Goal: Transaction & Acquisition: Book appointment/travel/reservation

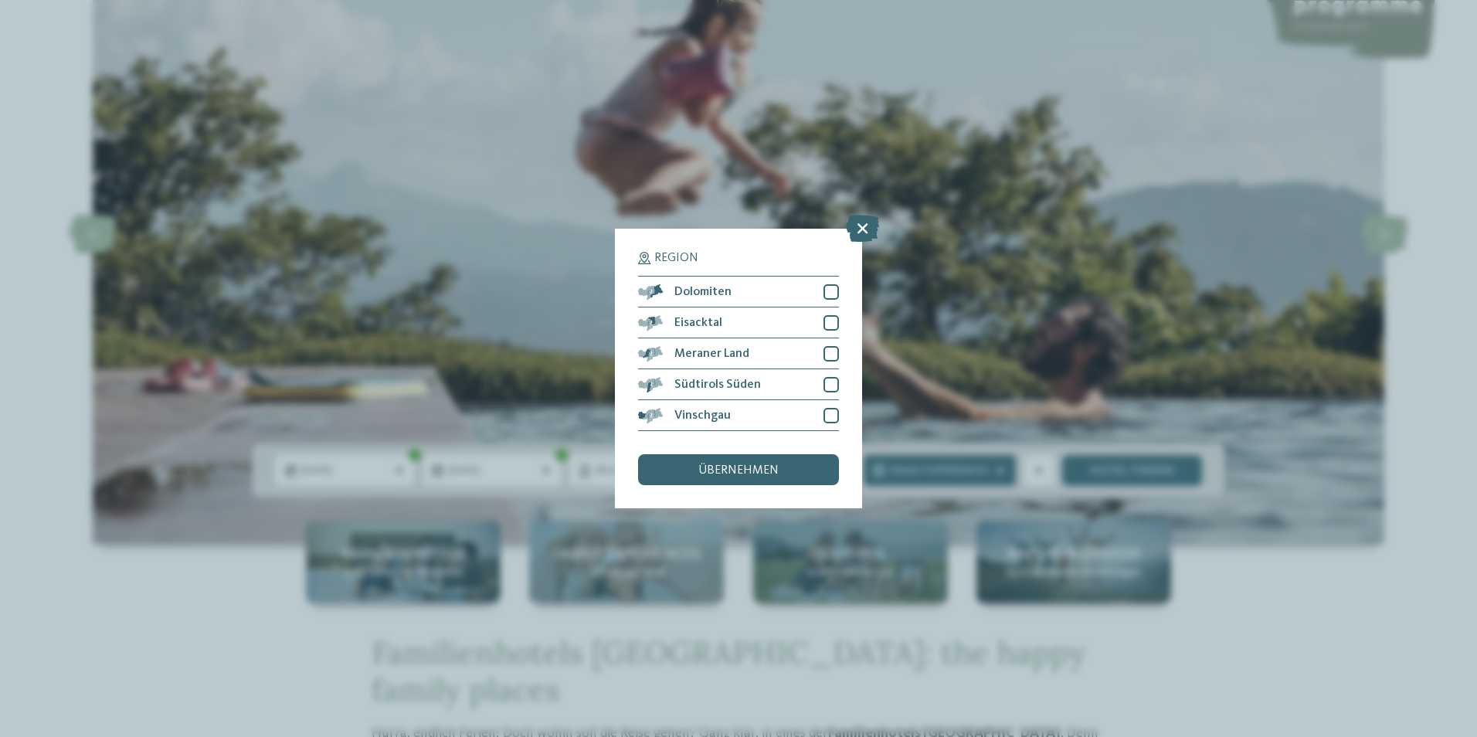
drag, startPoint x: 862, startPoint y: 229, endPoint x: 814, endPoint y: 351, distance: 131.1
click at [862, 228] on icon at bounding box center [862, 228] width 33 height 27
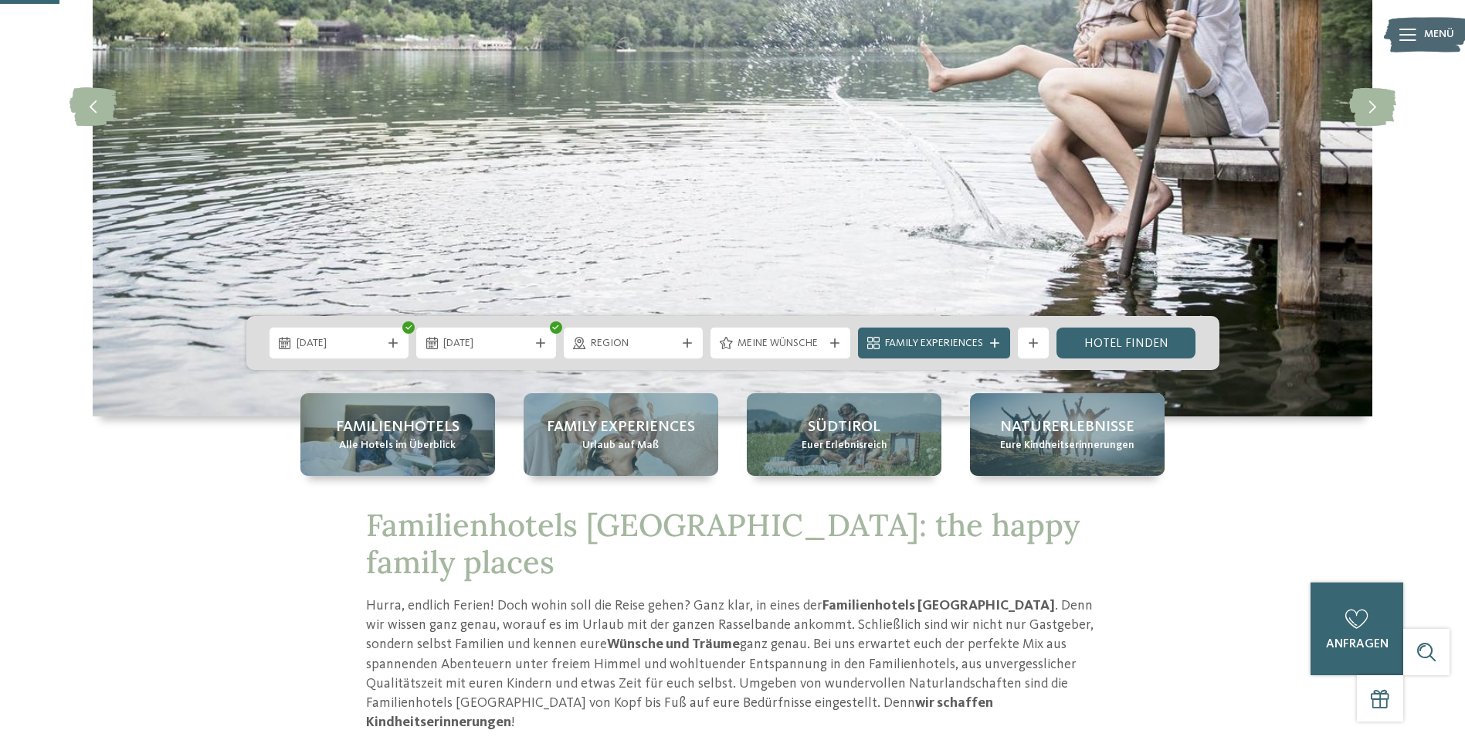
scroll to position [309, 0]
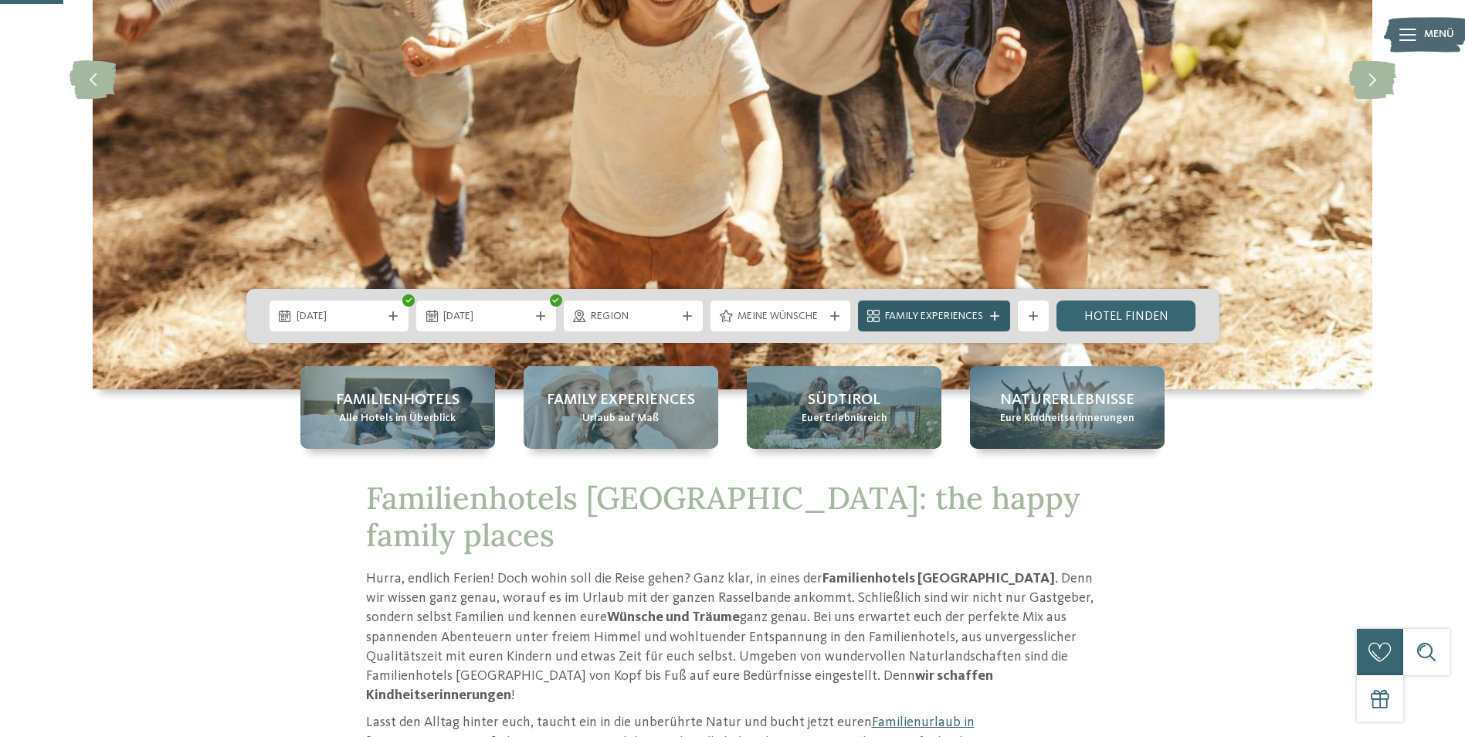
click at [982, 317] on span "Family Experiences" at bounding box center [934, 316] width 98 height 15
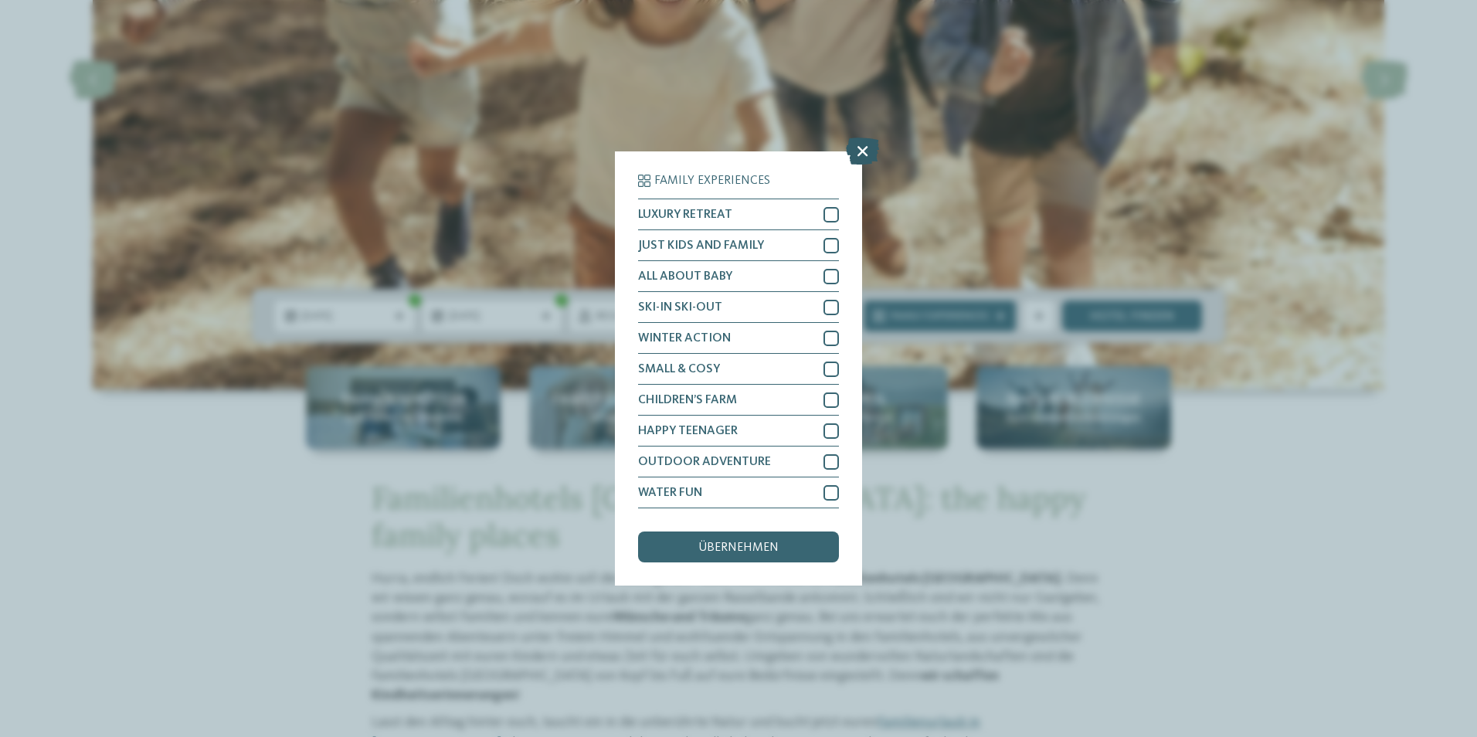
click at [852, 154] on icon at bounding box center [862, 150] width 33 height 27
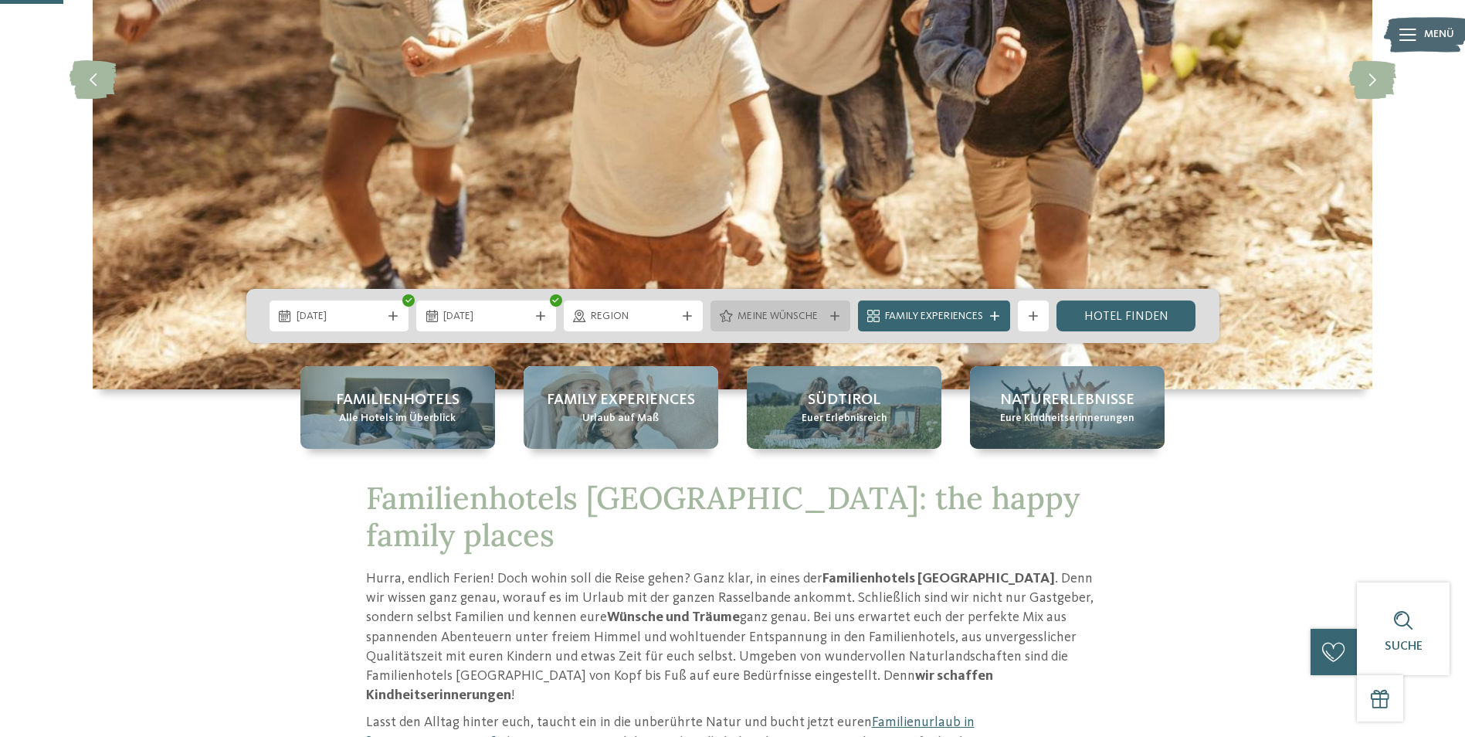
click at [798, 310] on span "Meine Wünsche" at bounding box center [781, 316] width 86 height 15
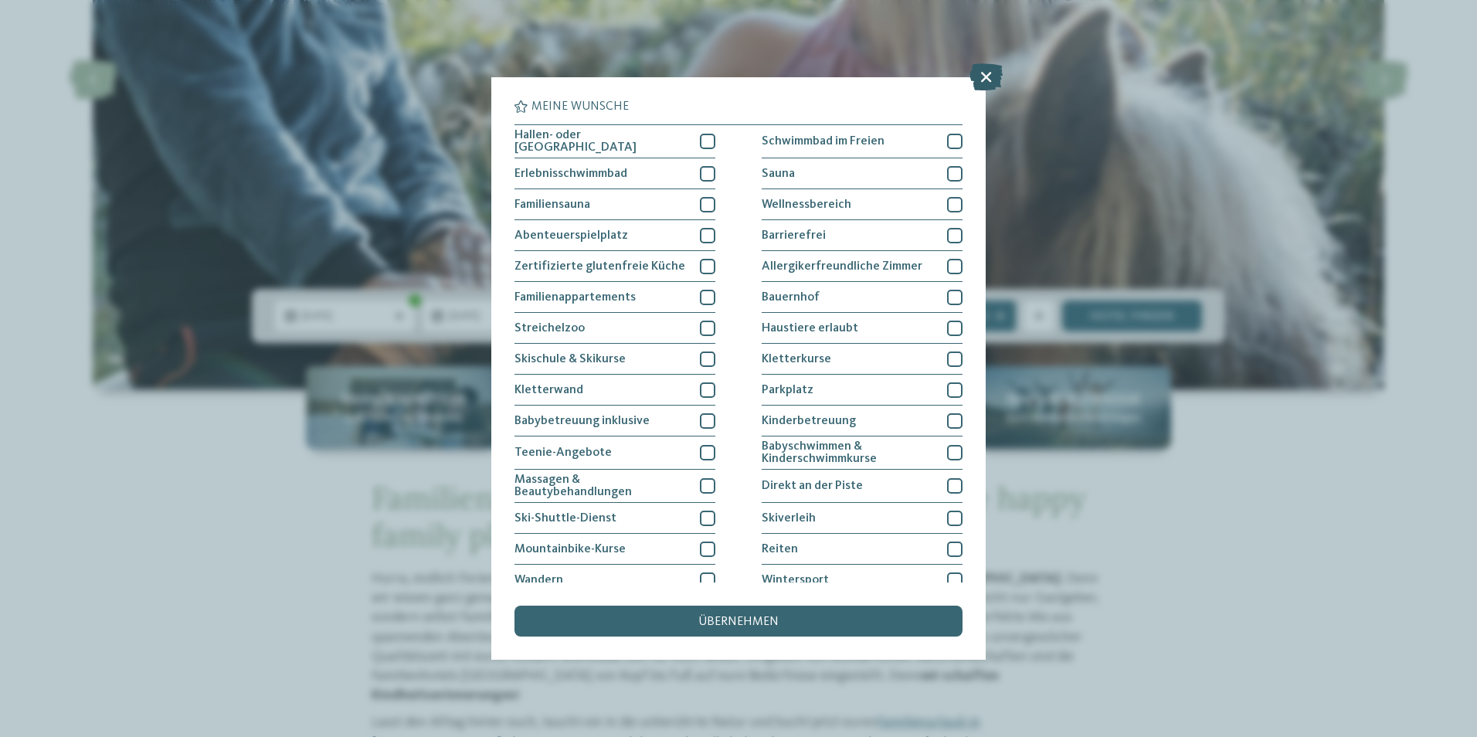
click at [989, 80] on icon at bounding box center [985, 76] width 33 height 27
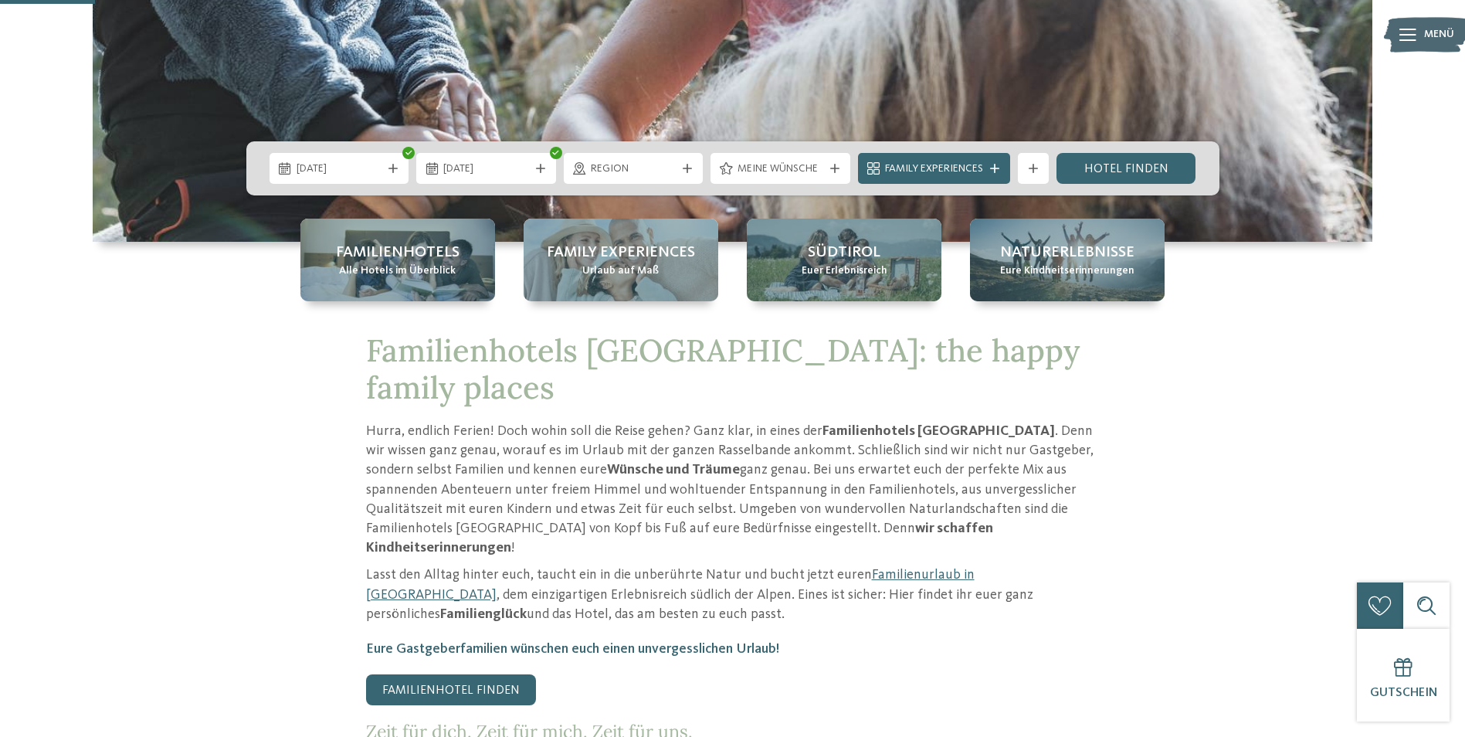
scroll to position [463, 0]
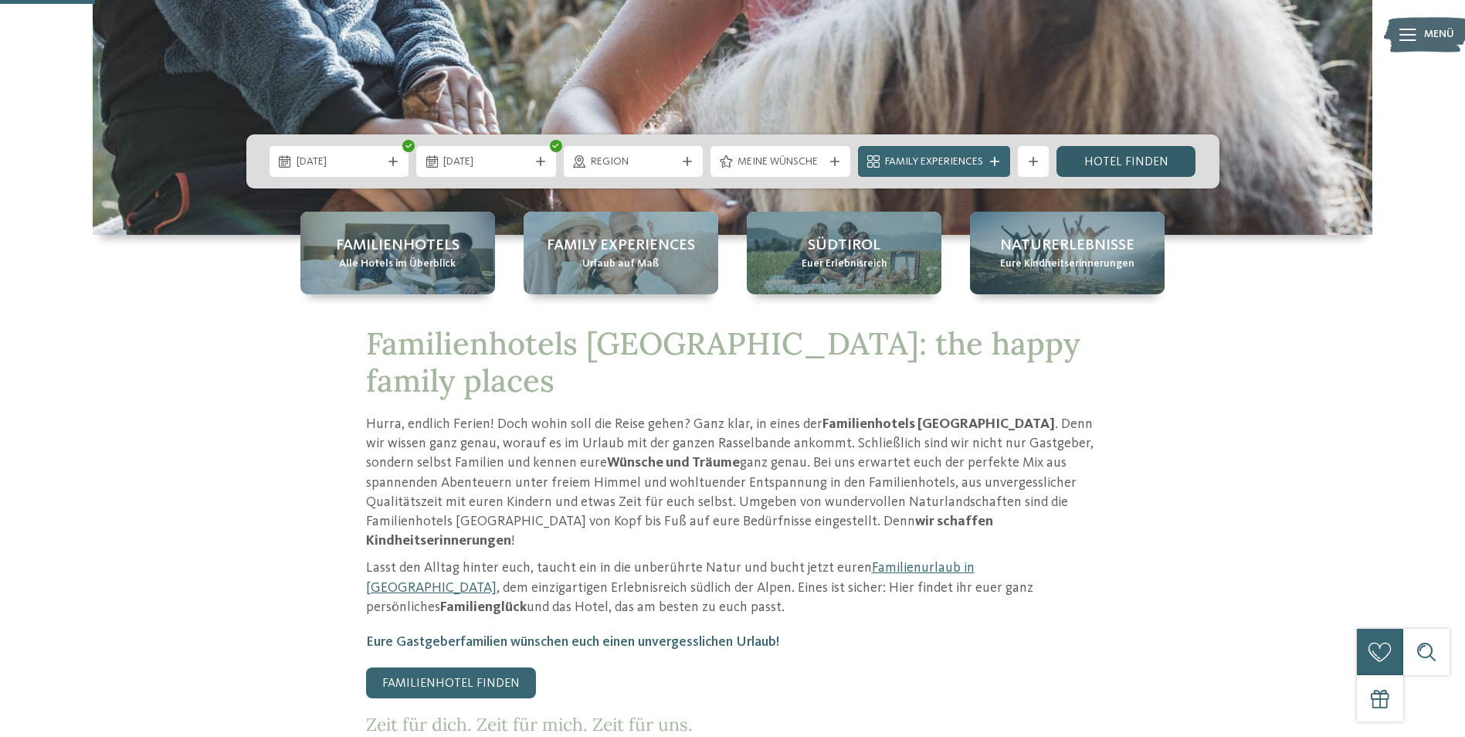
click at [1122, 166] on link "Hotel finden" at bounding box center [1126, 161] width 140 height 31
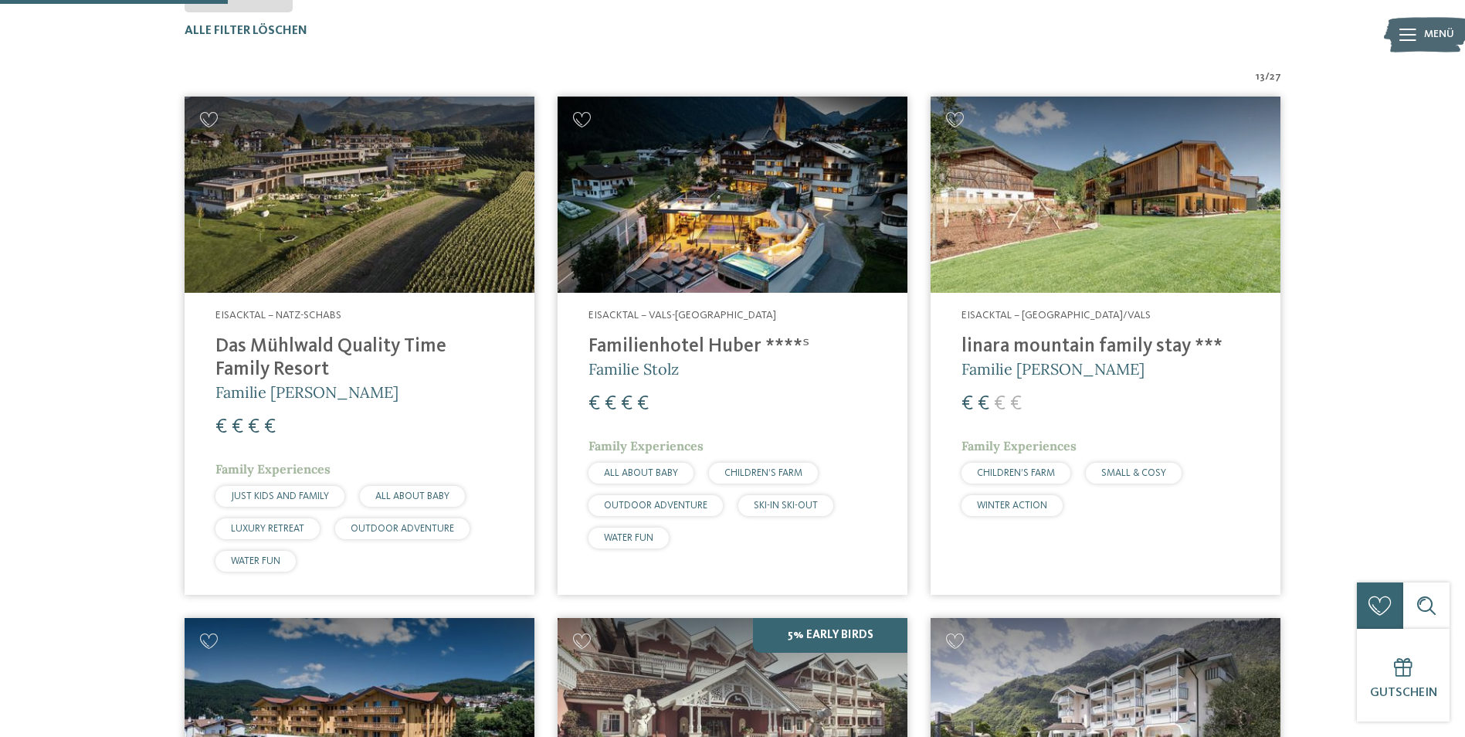
click at [320, 334] on div "Eisacktal – Natz-Schabs Das Mühlwald Quality Time Family Resort Familie Tauber …" at bounding box center [360, 443] width 350 height 301
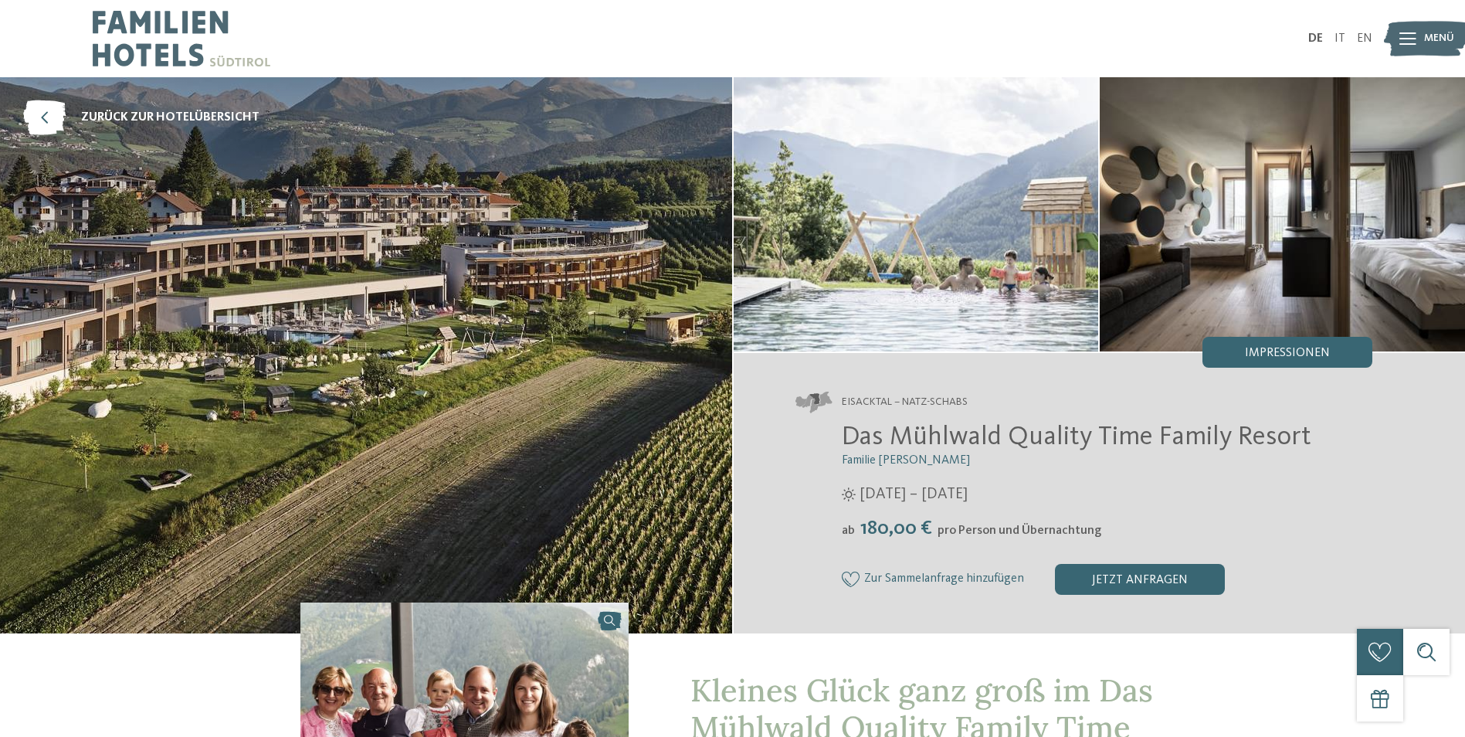
click at [1409, 40] on icon at bounding box center [1407, 38] width 17 height 12
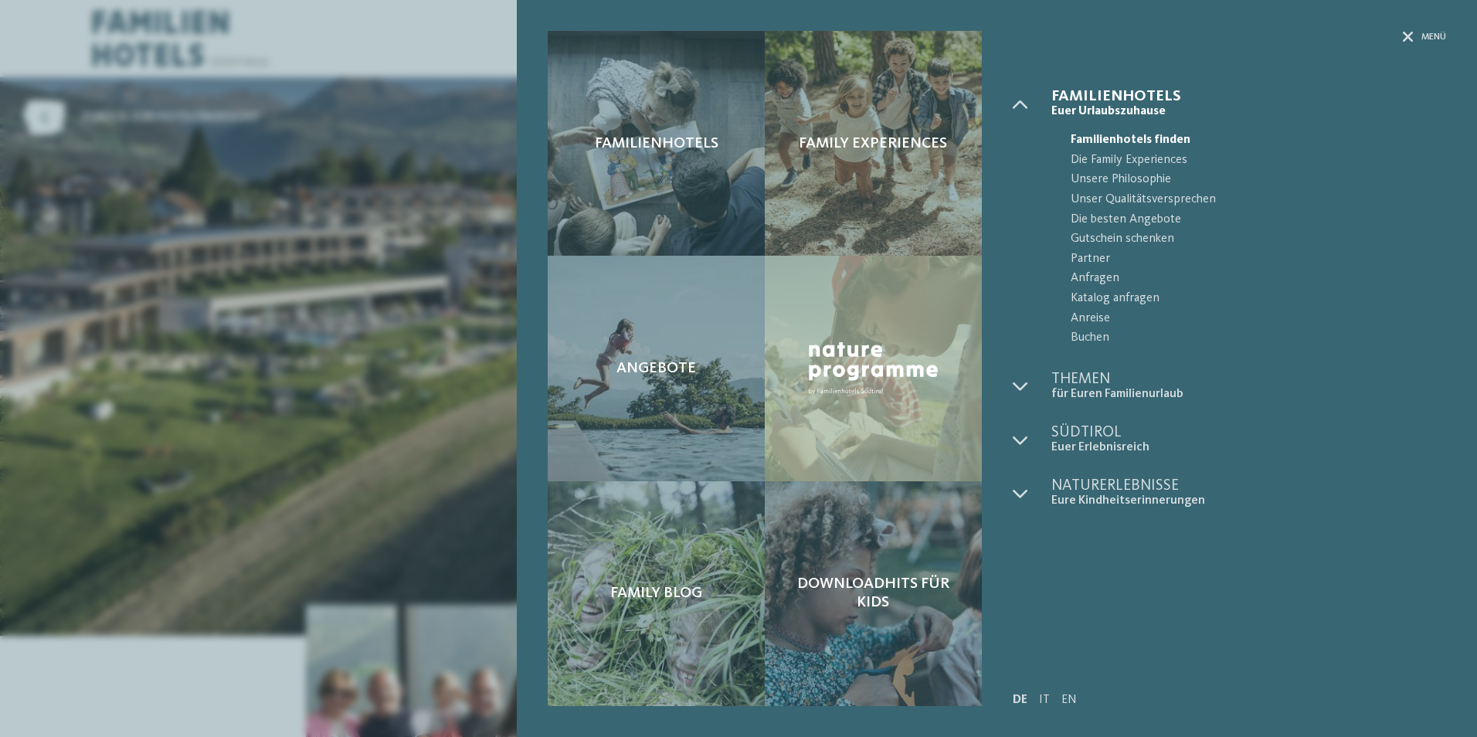
click at [1421, 36] on span "Menü" at bounding box center [1433, 37] width 25 height 13
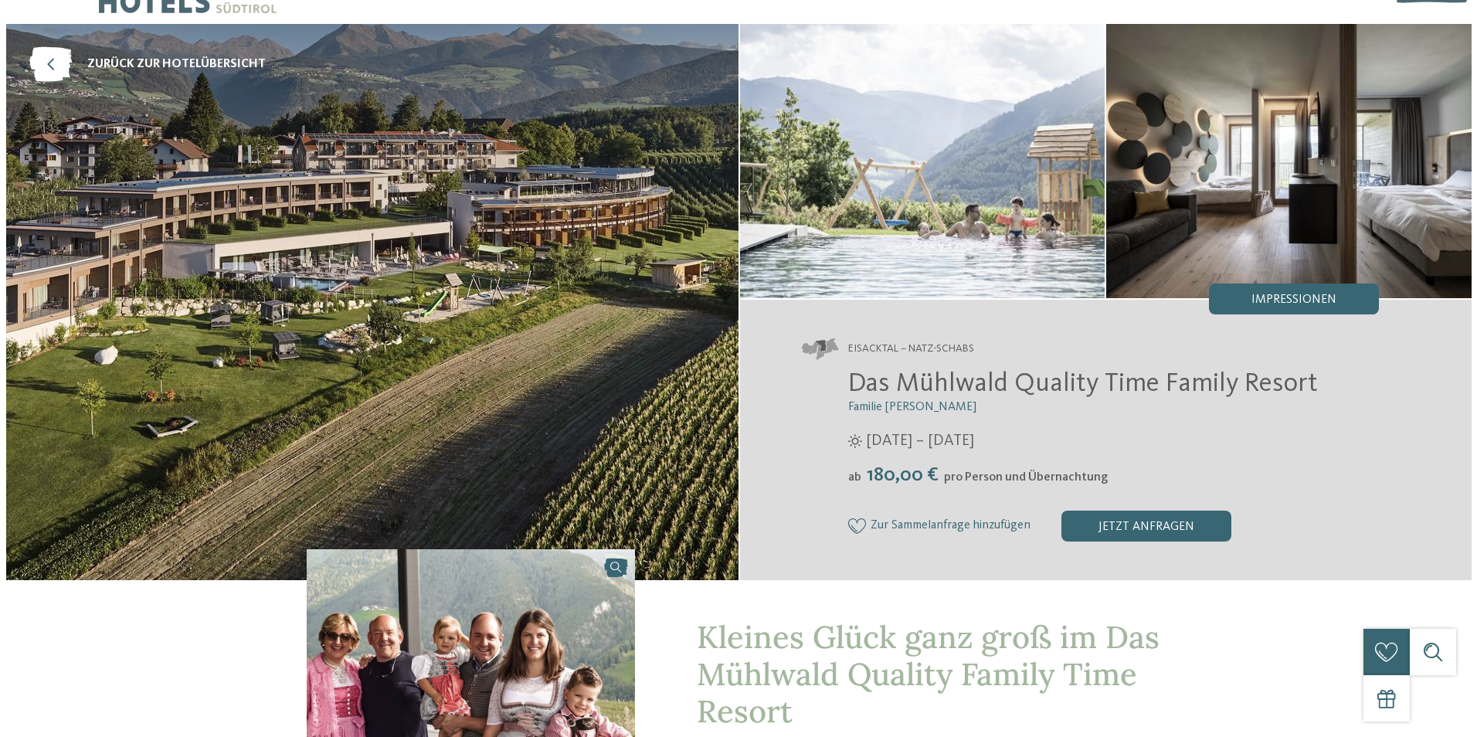
scroll to position [77, 0]
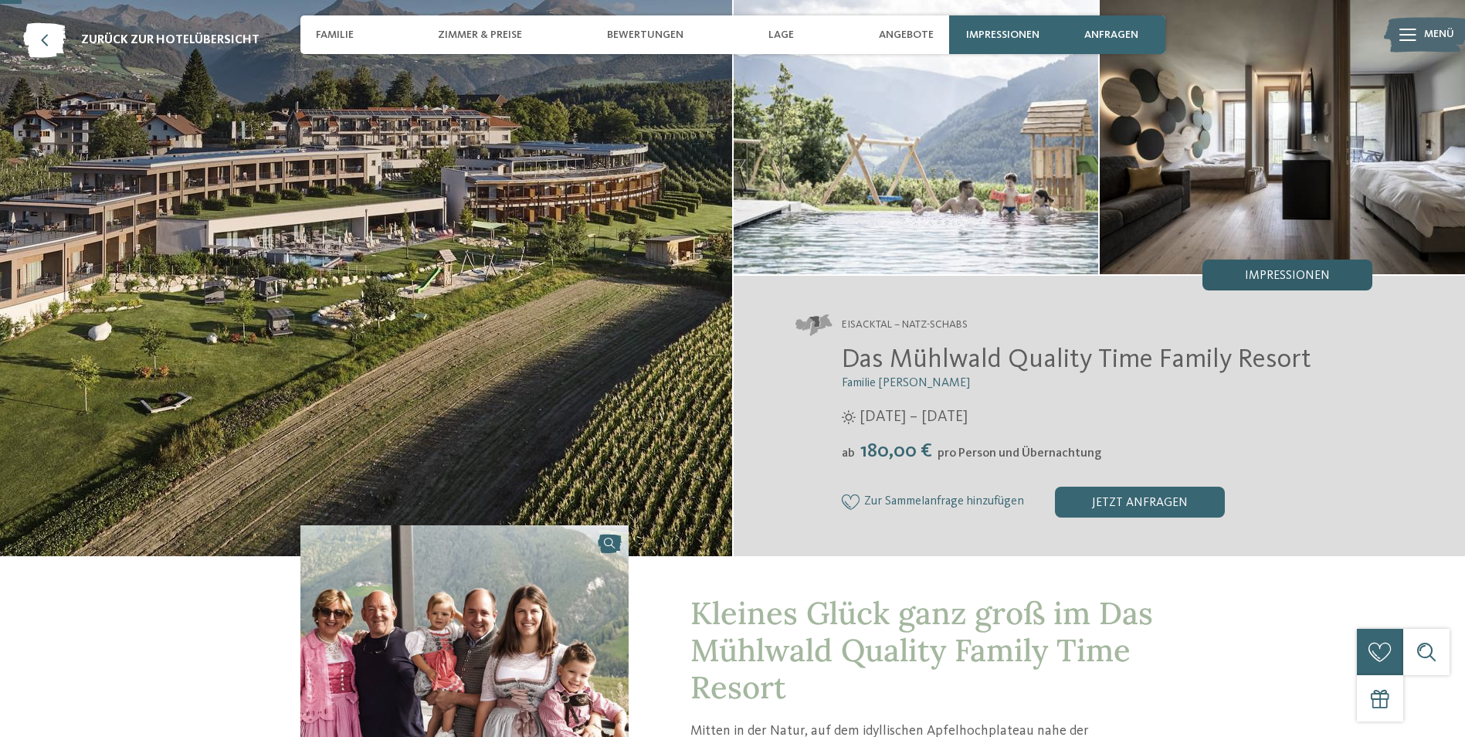
click at [1260, 268] on div "Impressionen" at bounding box center [1287, 274] width 170 height 31
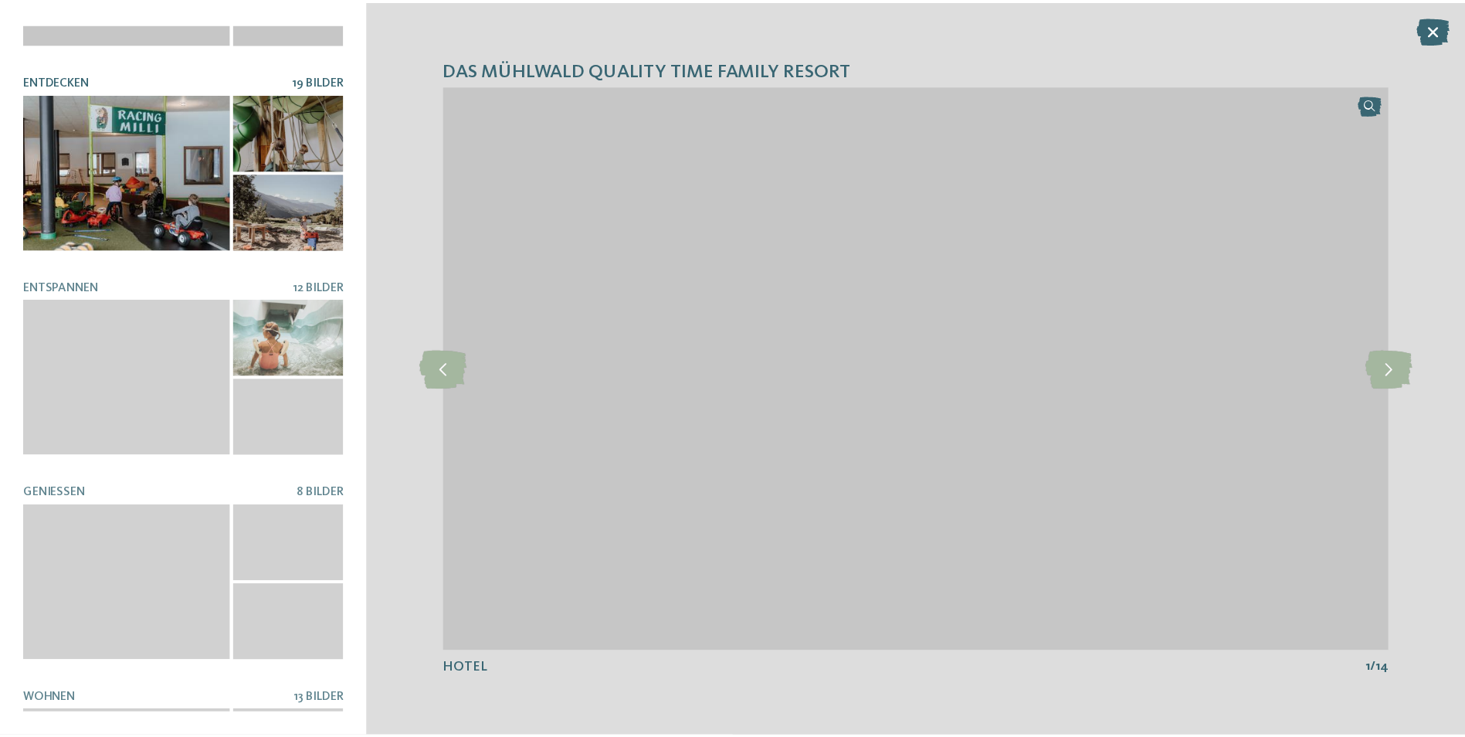
scroll to position [232, 0]
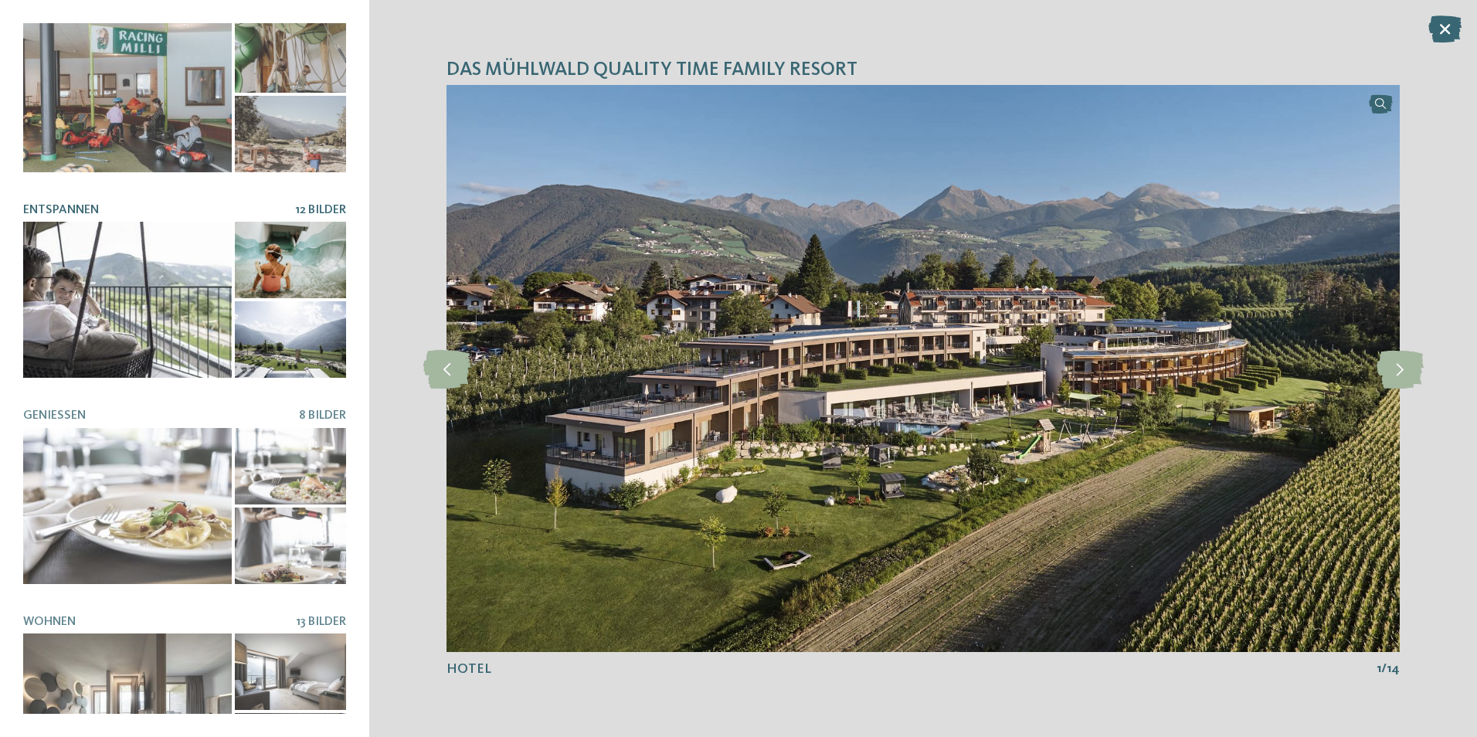
click at [276, 270] on div at bounding box center [290, 260] width 111 height 76
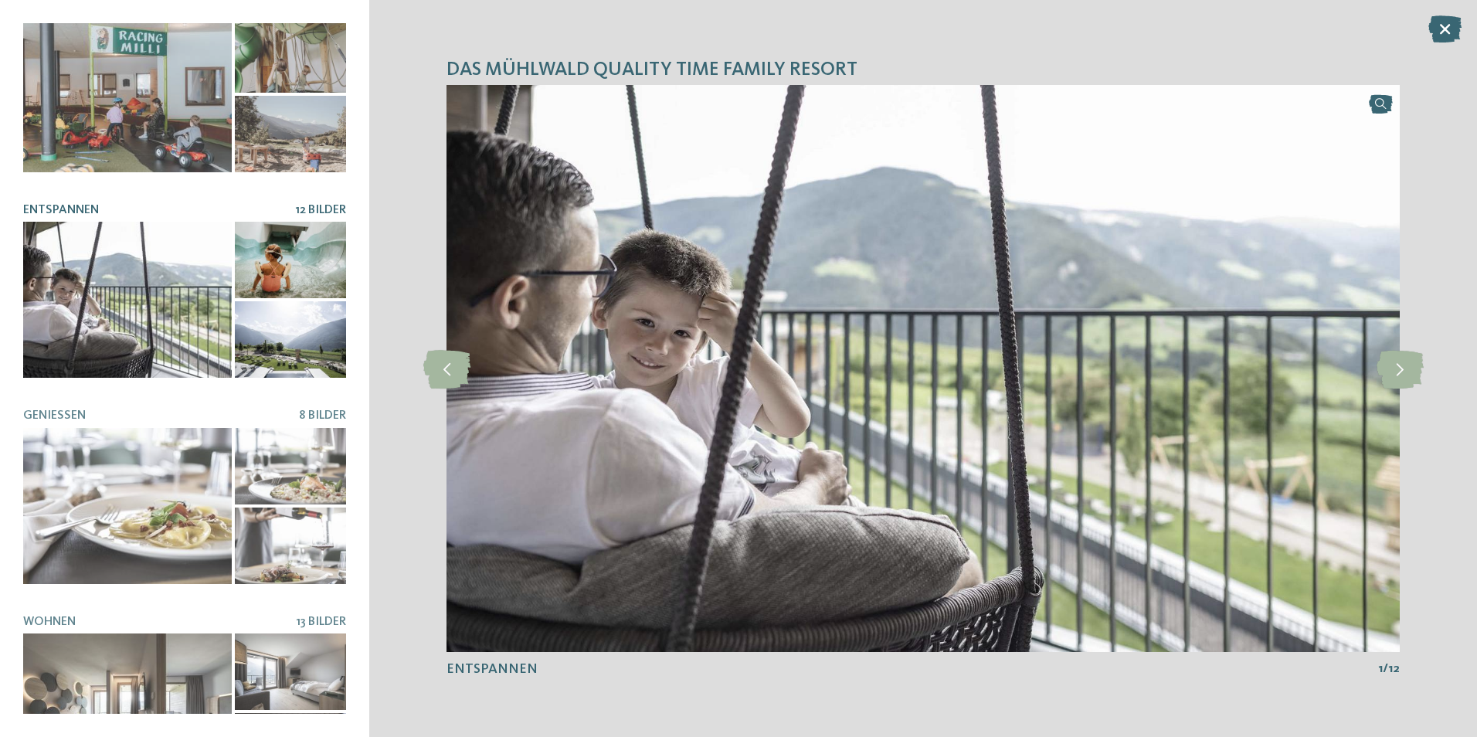
click at [300, 238] on div at bounding box center [290, 260] width 111 height 76
click at [1409, 368] on icon at bounding box center [1399, 368] width 47 height 39
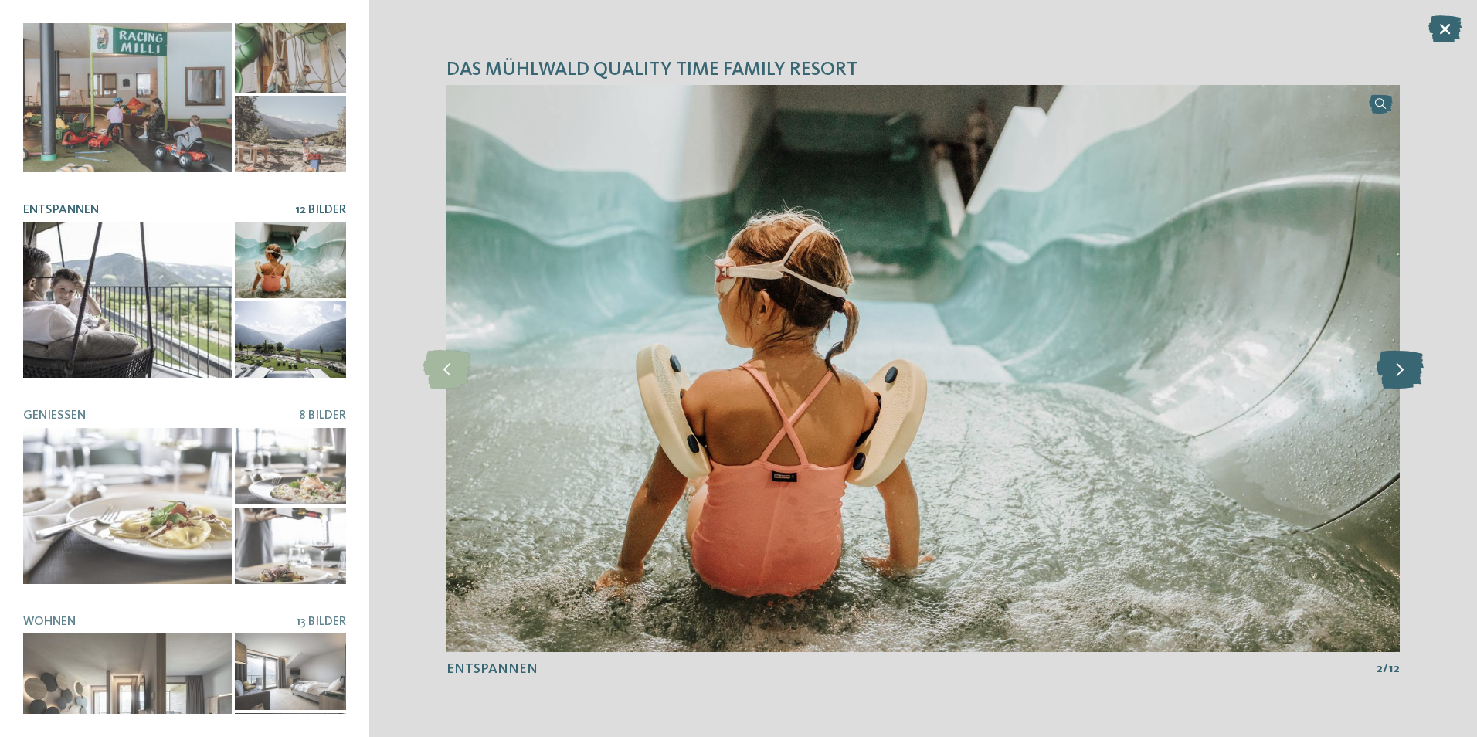
click at [1409, 368] on icon at bounding box center [1399, 368] width 47 height 39
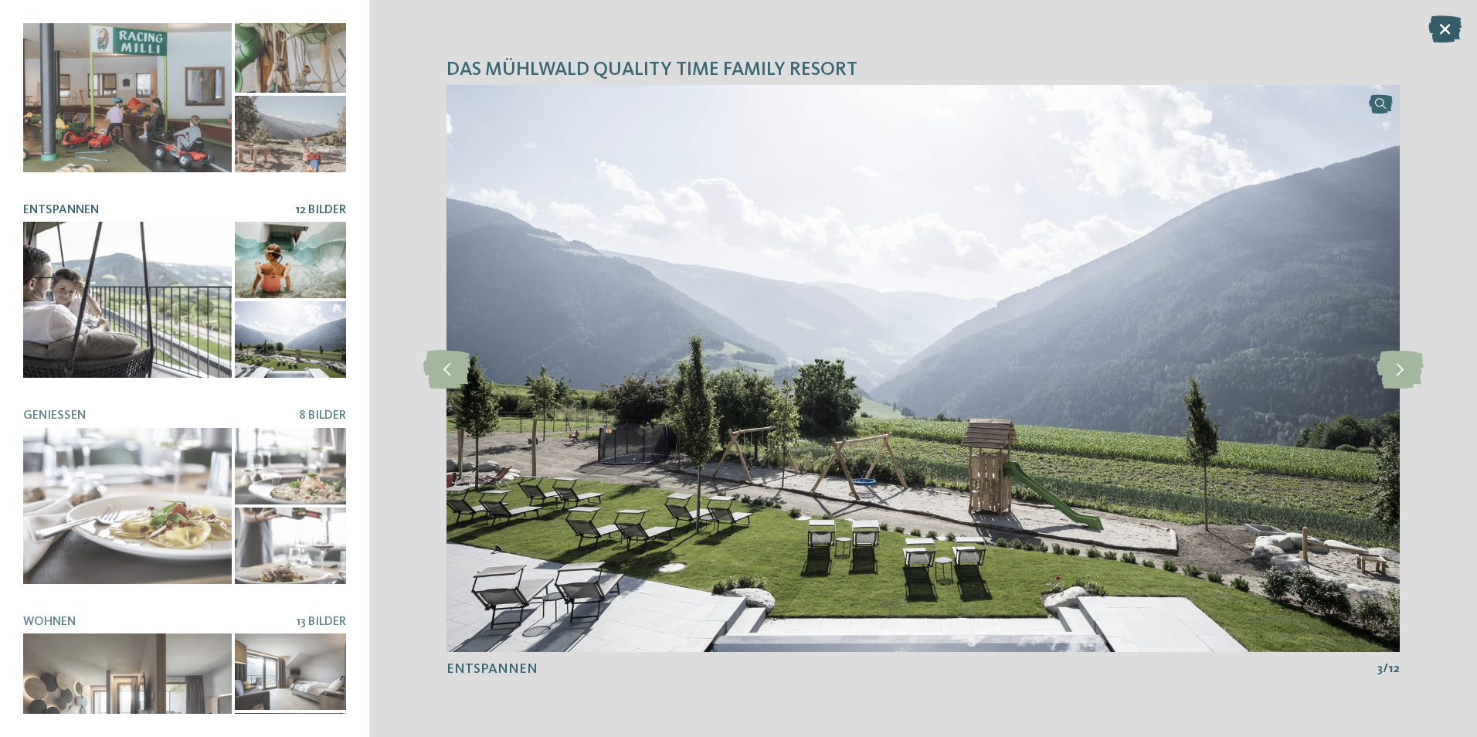
click at [1438, 30] on icon at bounding box center [1444, 28] width 33 height 27
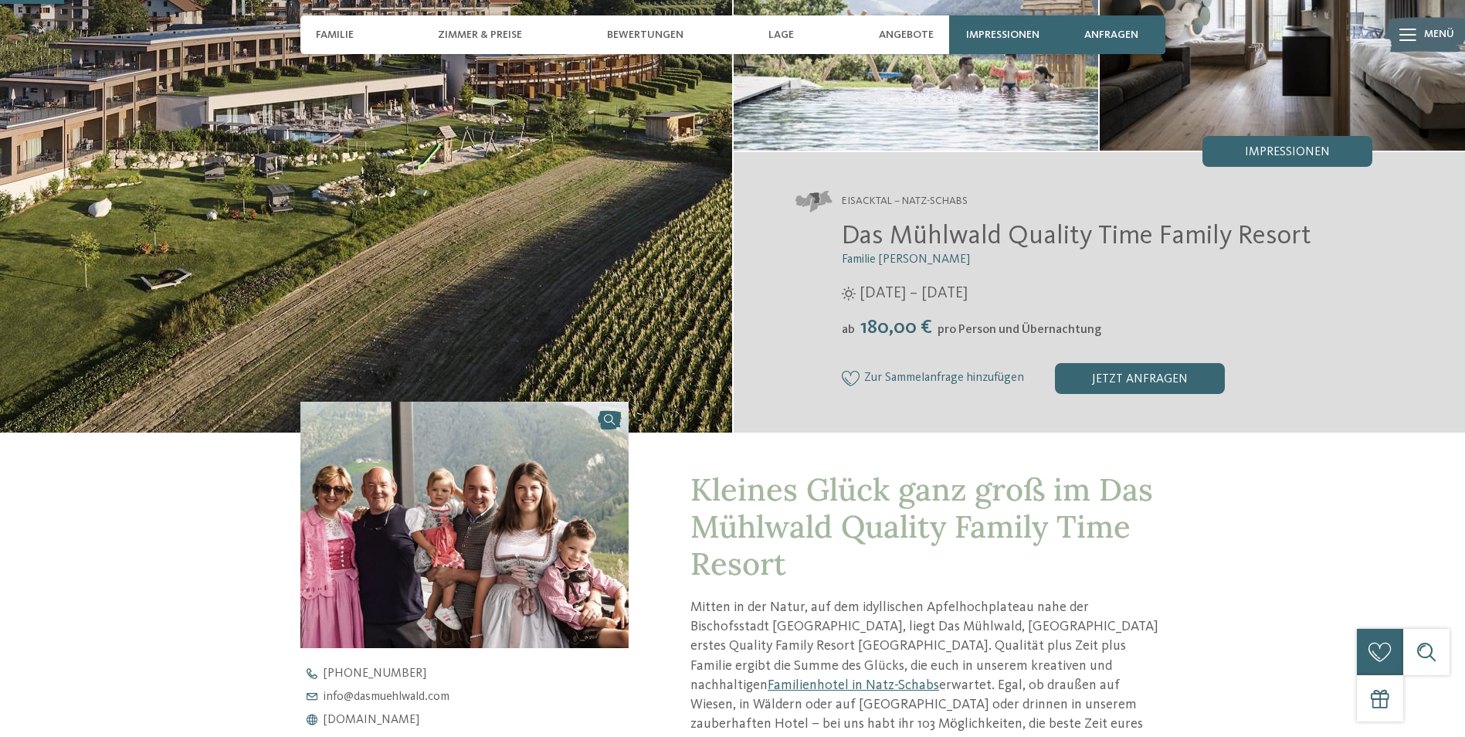
scroll to position [0, 0]
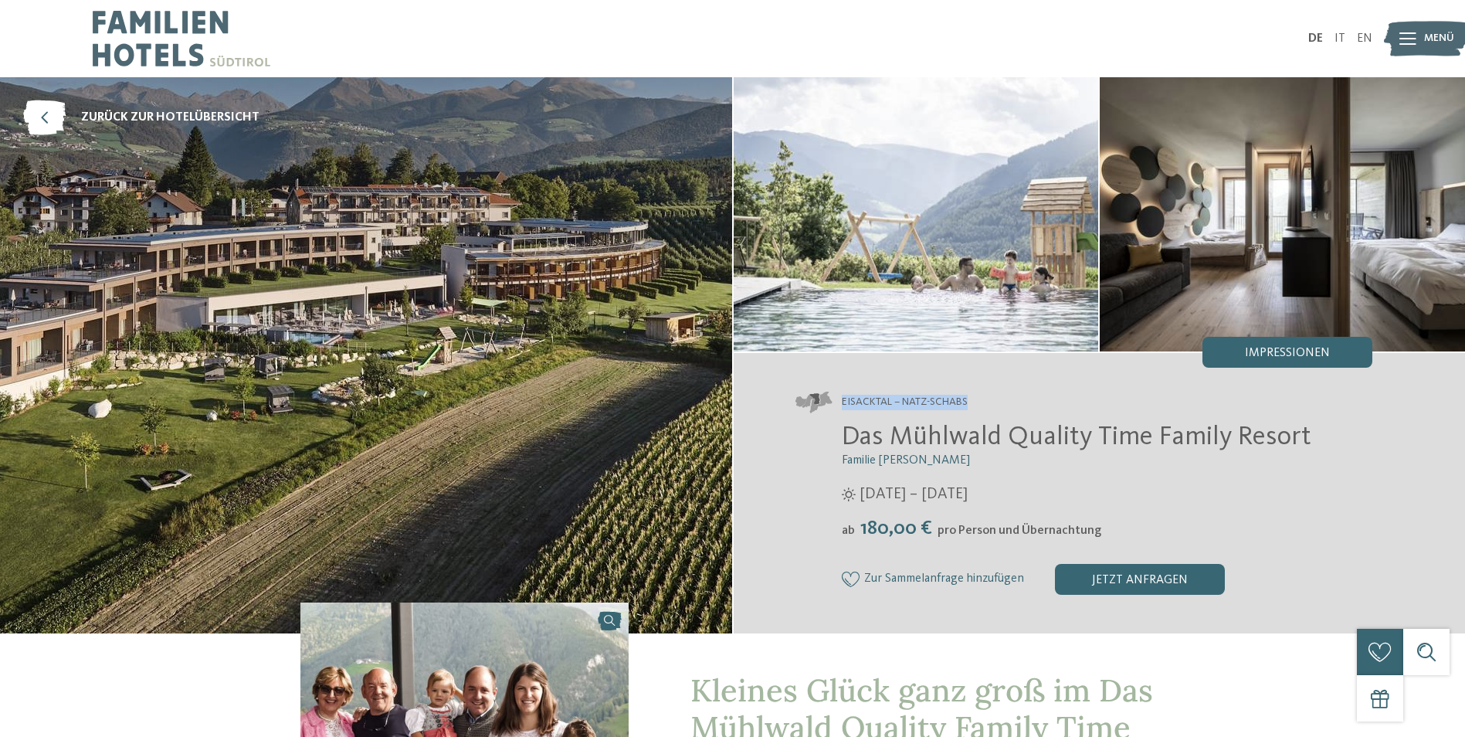
drag, startPoint x: 972, startPoint y: 402, endPoint x: 835, endPoint y: 398, distance: 137.5
click at [835, 398] on address "Eisacktal – Natz-Schabs" at bounding box center [1084, 403] width 578 height 22
copy address "Eisacktal – Natz-Schabs"
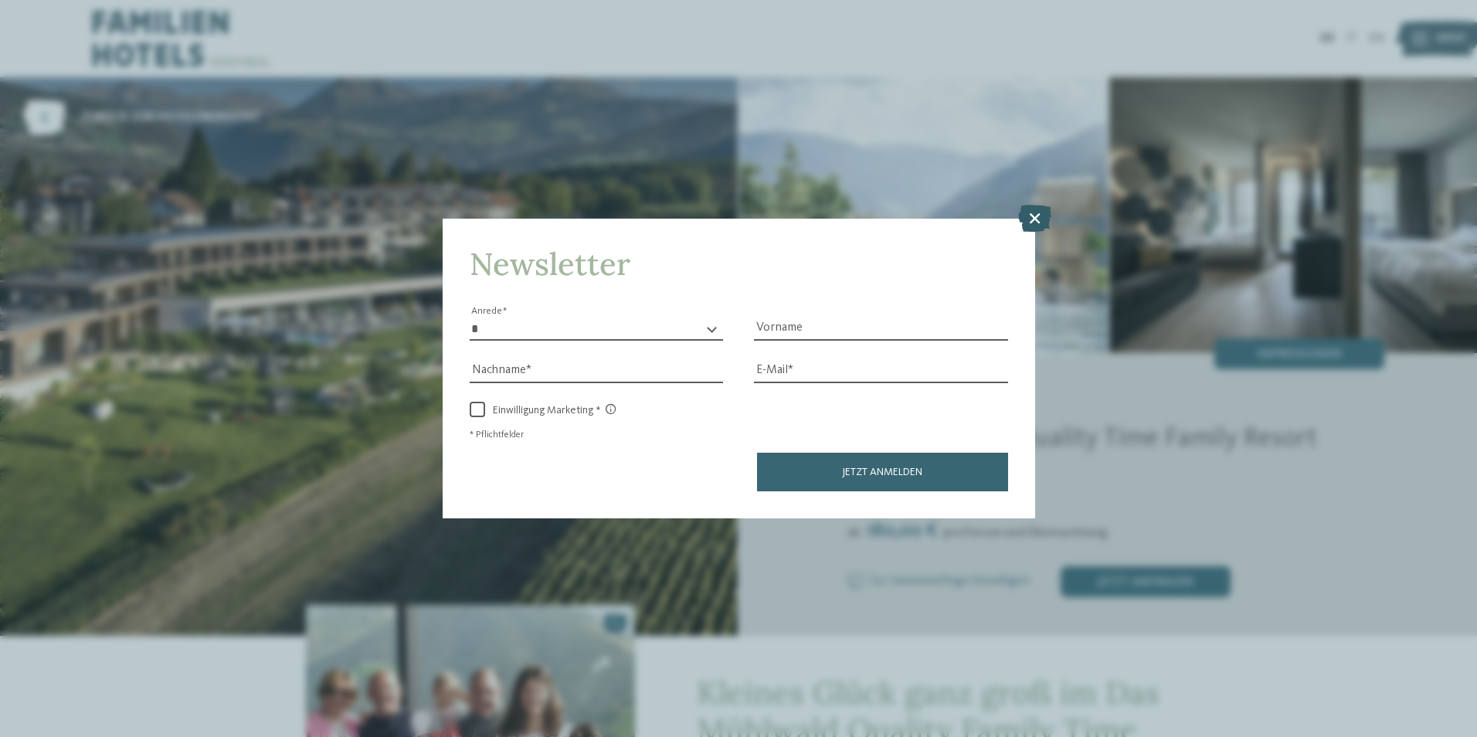
click at [1035, 218] on icon at bounding box center [1034, 217] width 33 height 27
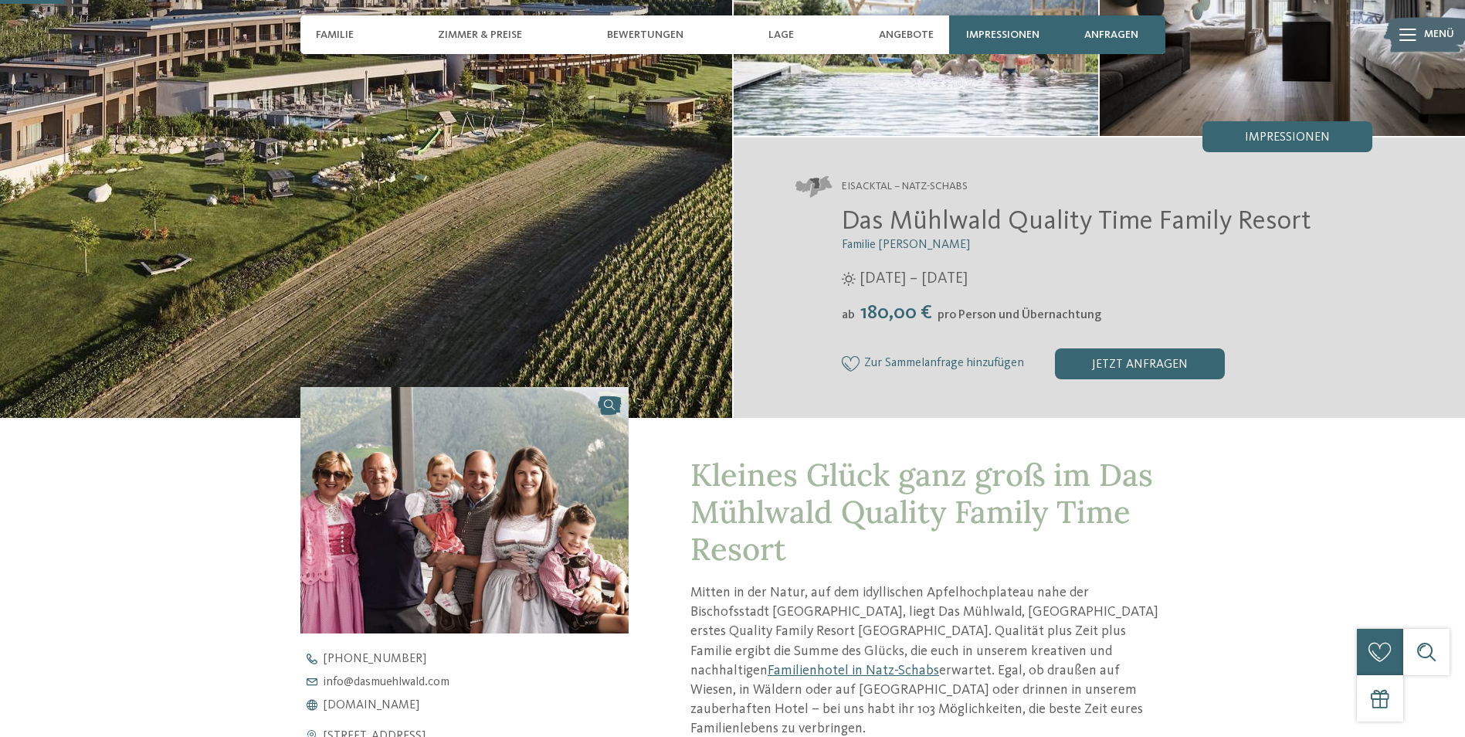
scroll to position [232, 0]
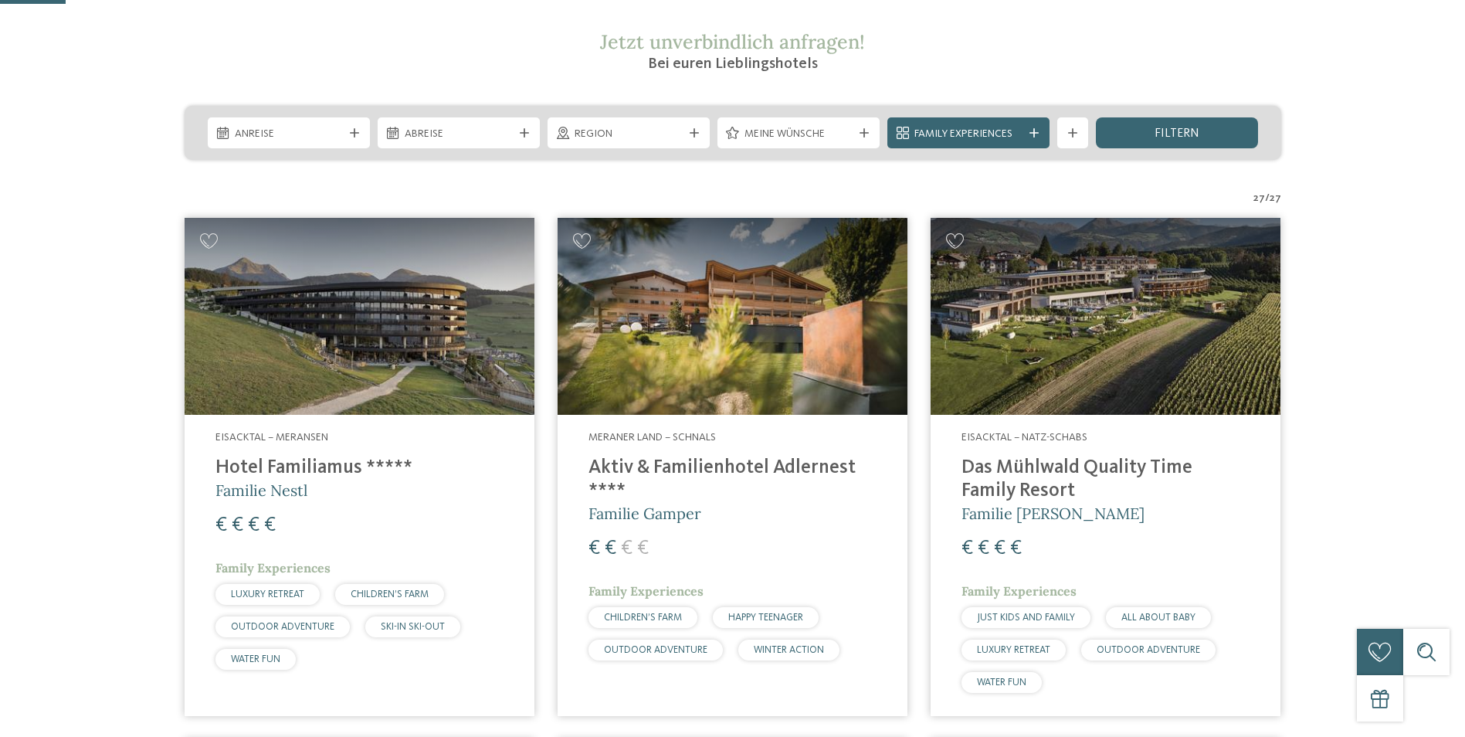
scroll to position [309, 0]
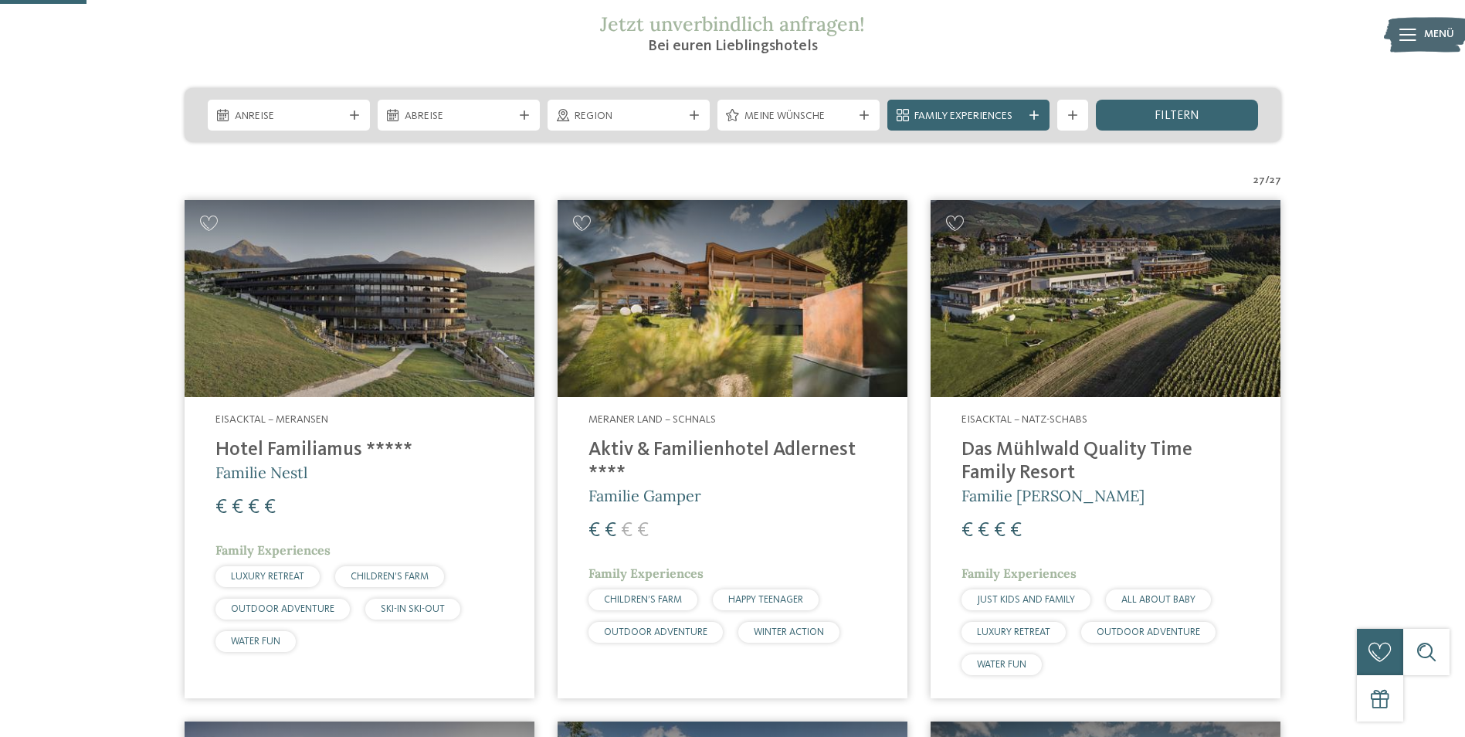
click at [778, 337] on img at bounding box center [733, 298] width 350 height 197
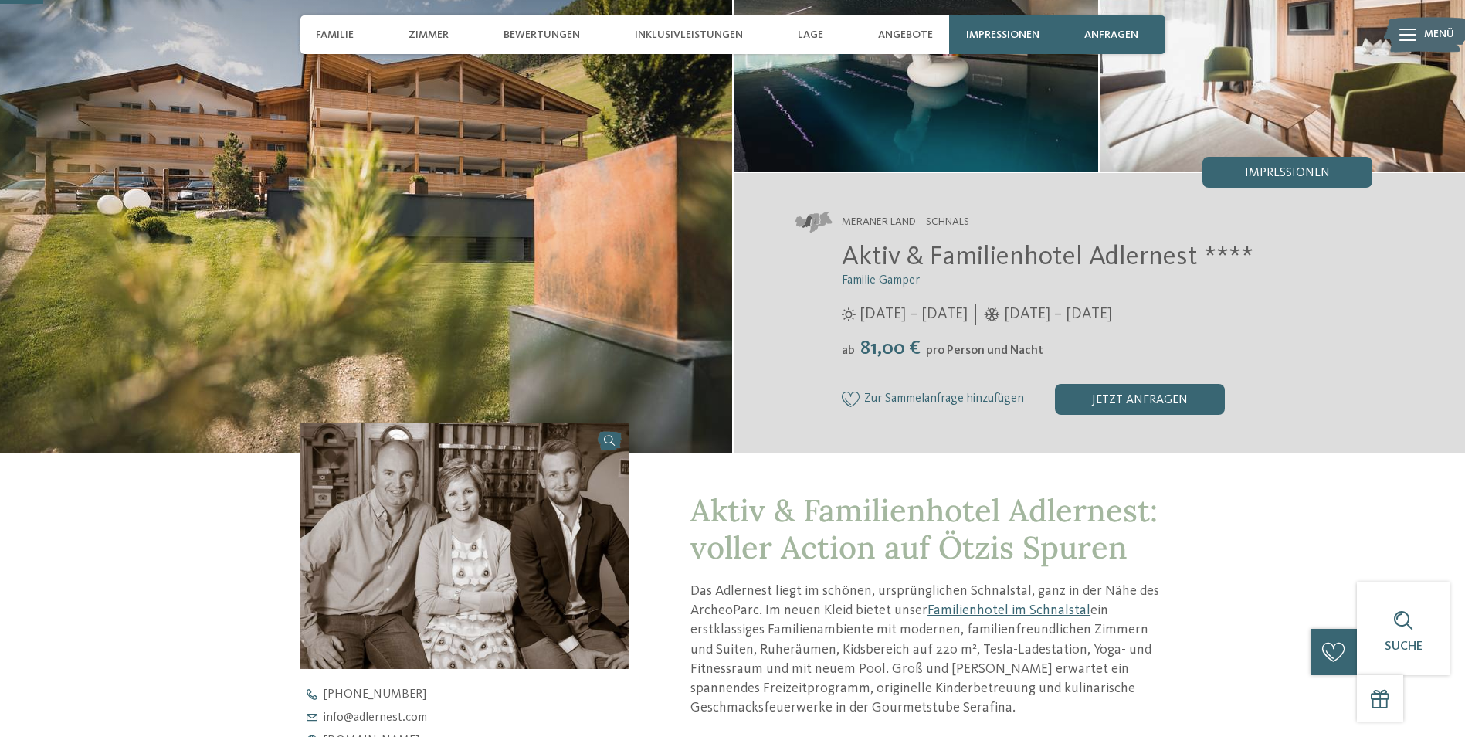
scroll to position [154, 0]
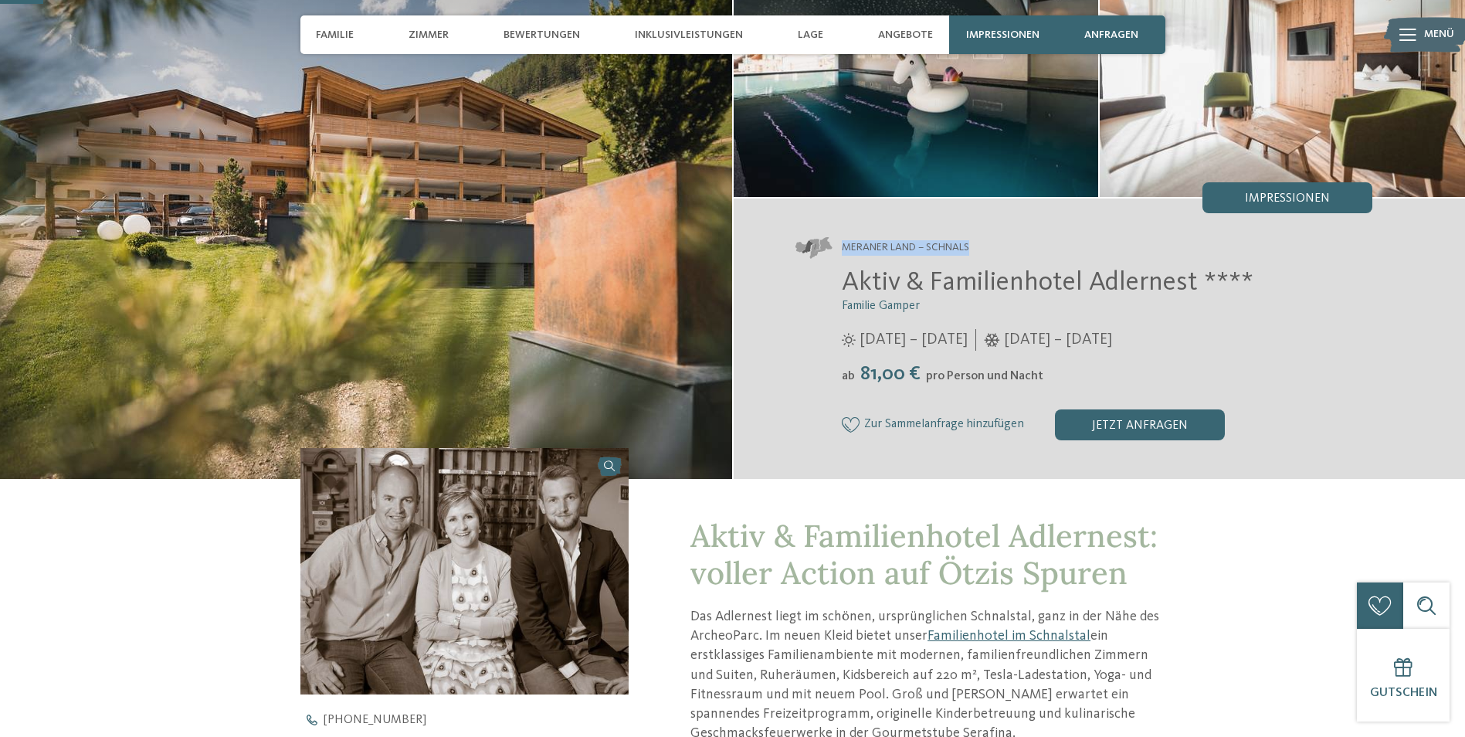
drag, startPoint x: 971, startPoint y: 249, endPoint x: 840, endPoint y: 245, distance: 130.6
click at [840, 245] on address "Meraner Land – Schnals" at bounding box center [1084, 248] width 578 height 22
copy address "Meraner Land – Schnals"
